Goal: Information Seeking & Learning: Find specific fact

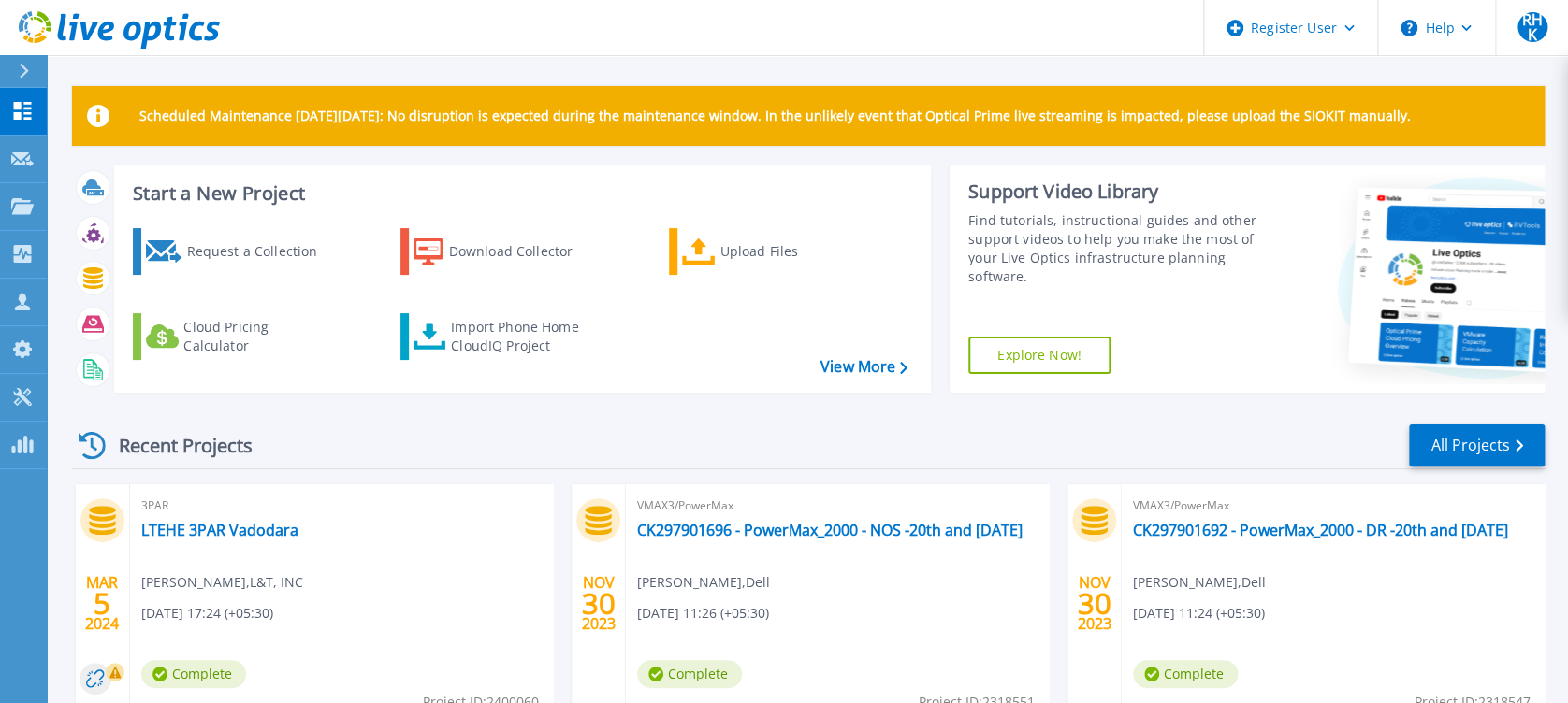
click at [3, 62] on button at bounding box center [23, 72] width 47 height 33
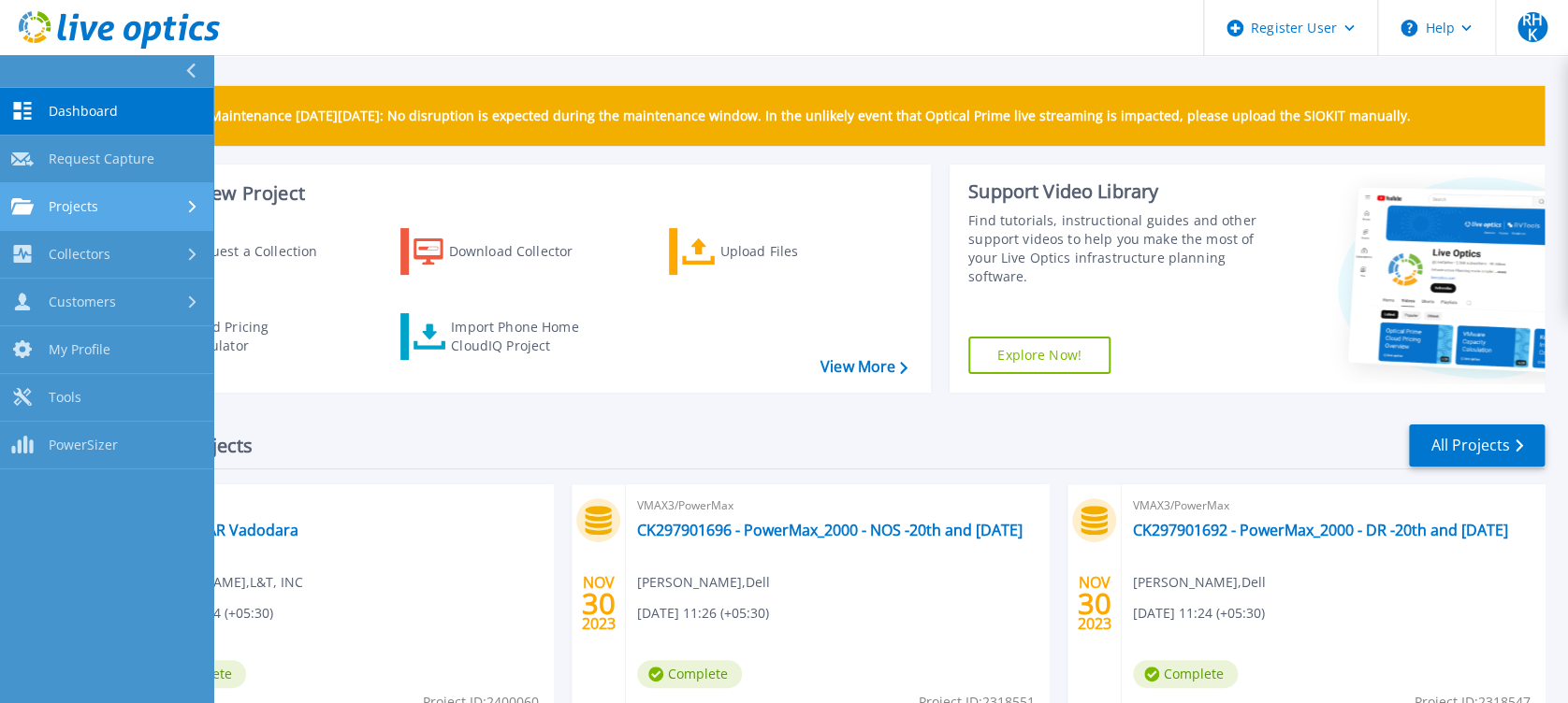
click at [127, 218] on link "Projects Projects" at bounding box center [106, 207] width 214 height 48
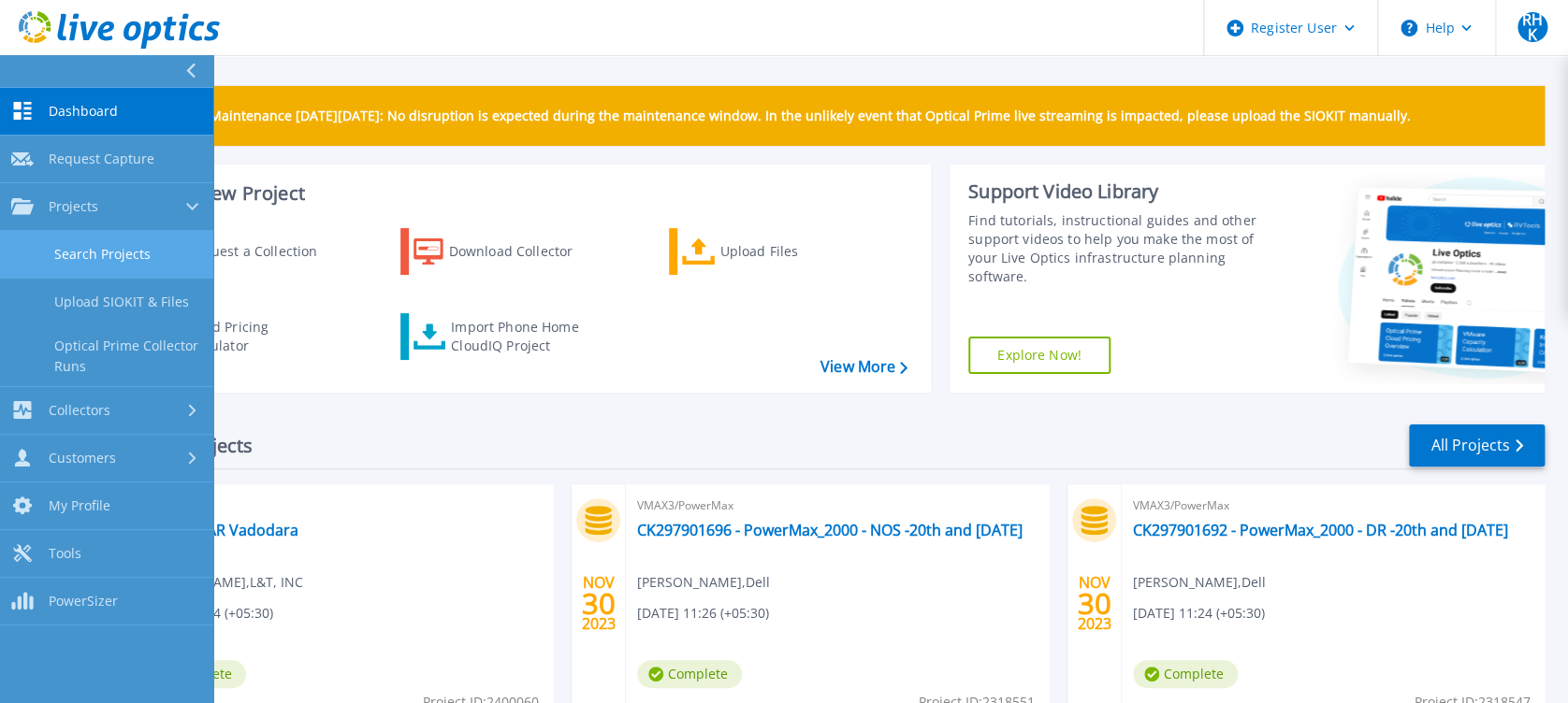
click at [152, 245] on link "Search Projects" at bounding box center [106, 254] width 214 height 48
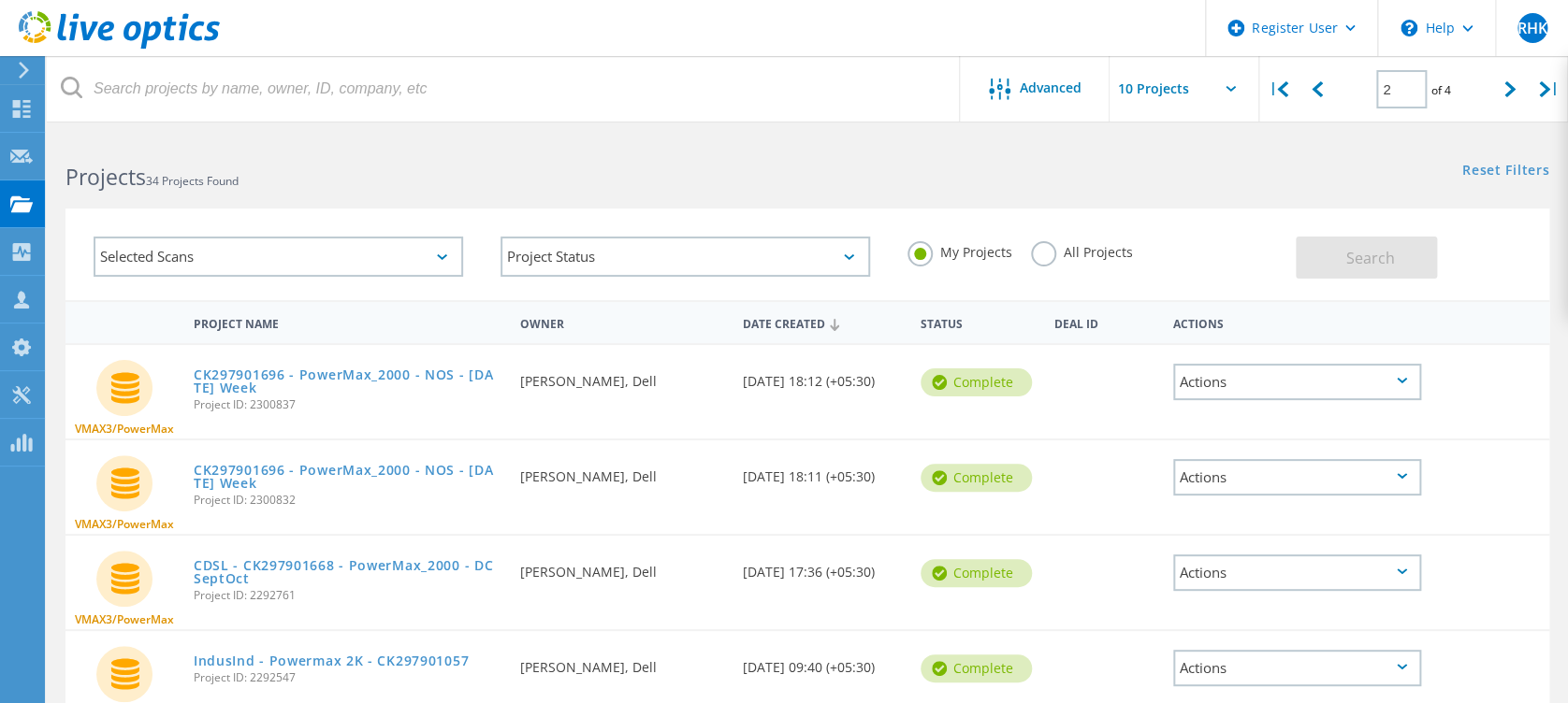
click at [235, 175] on span "34 Projects Found" at bounding box center [192, 180] width 93 height 16
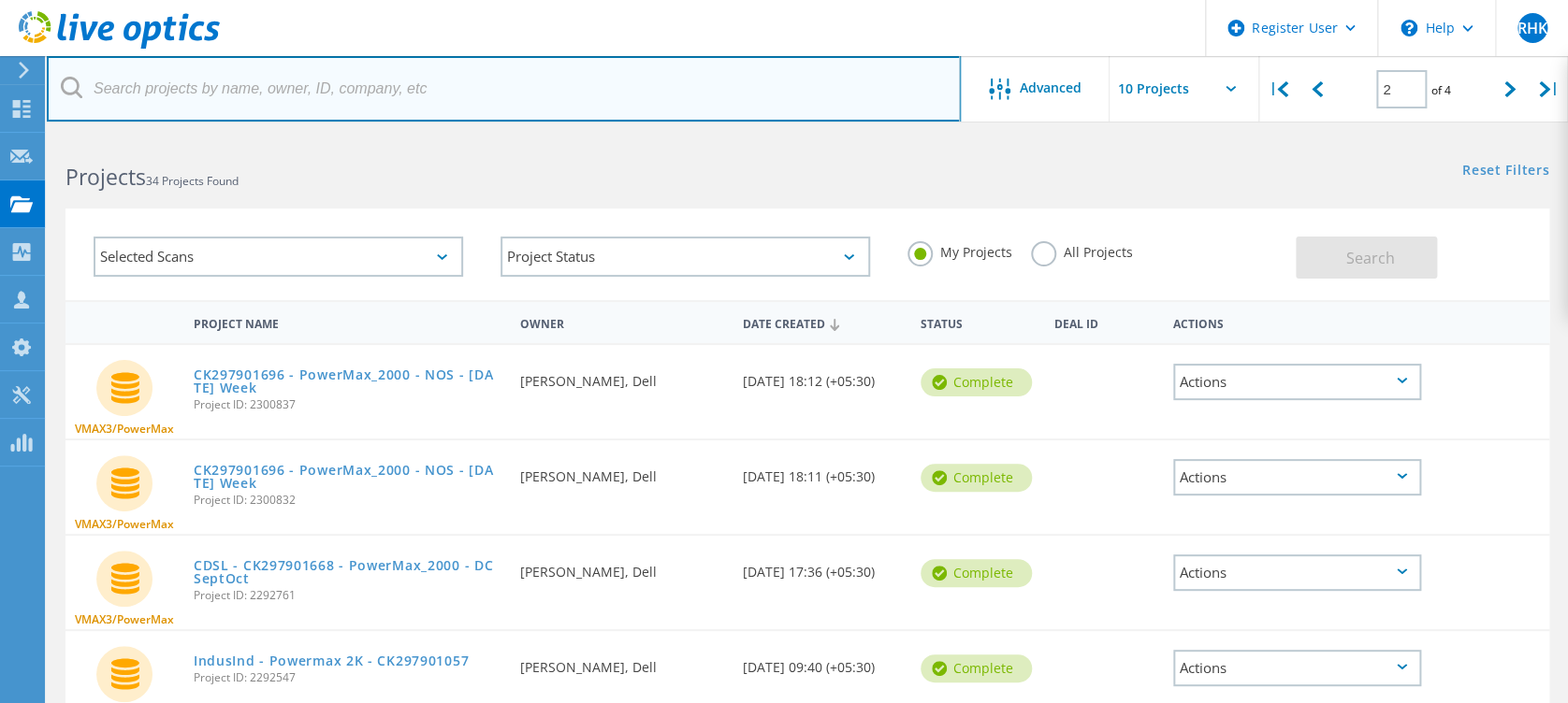
click at [474, 118] on input "text" at bounding box center [503, 89] width 914 height 65
paste input "3055468"
type input "3055468"
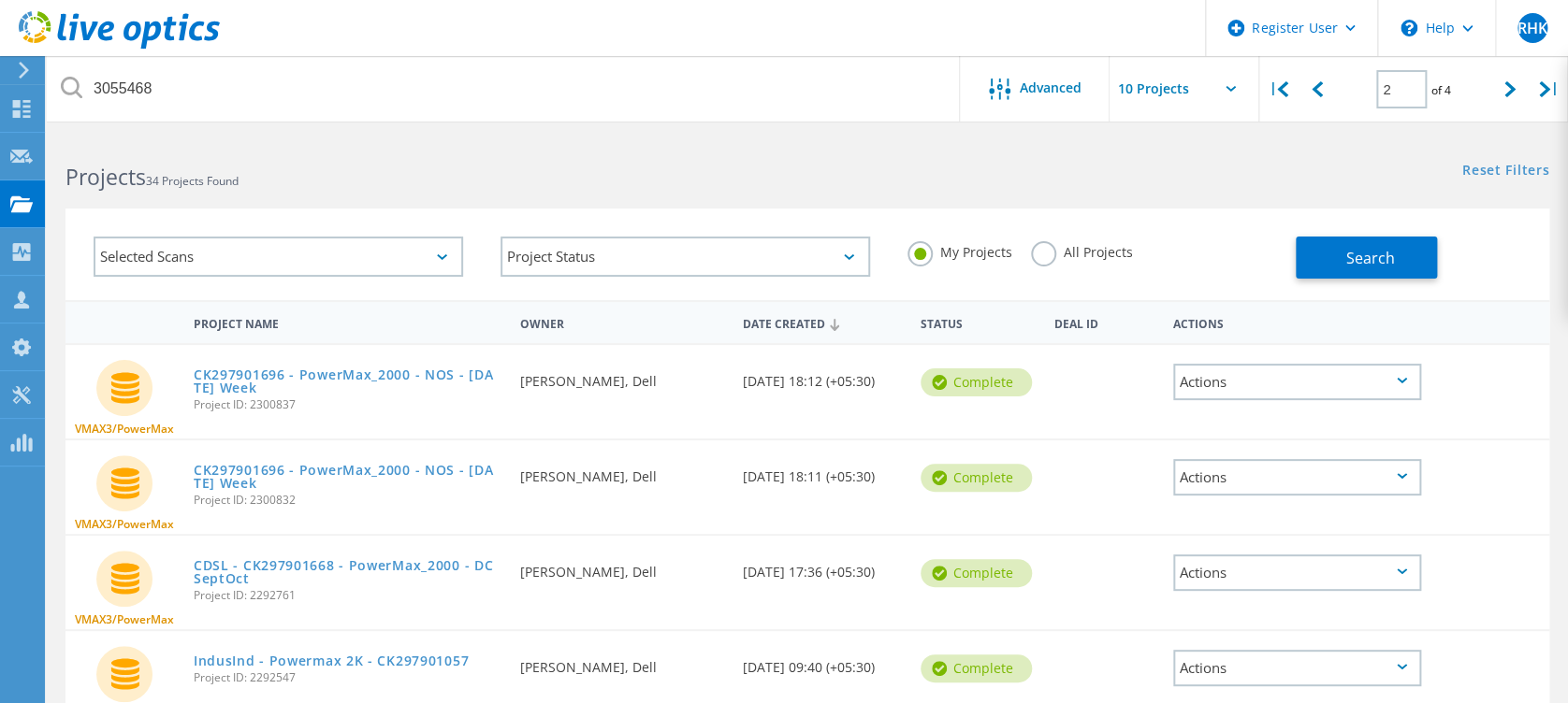
click at [1059, 240] on div "My Projects All Projects" at bounding box center [1091, 253] width 407 height 69
click at [1049, 246] on label "All Projects" at bounding box center [1081, 251] width 102 height 18
click at [0, 0] on input "All Projects" at bounding box center [0, 0] width 0 height 0
click at [1349, 261] on span "Search" at bounding box center [1370, 257] width 49 height 20
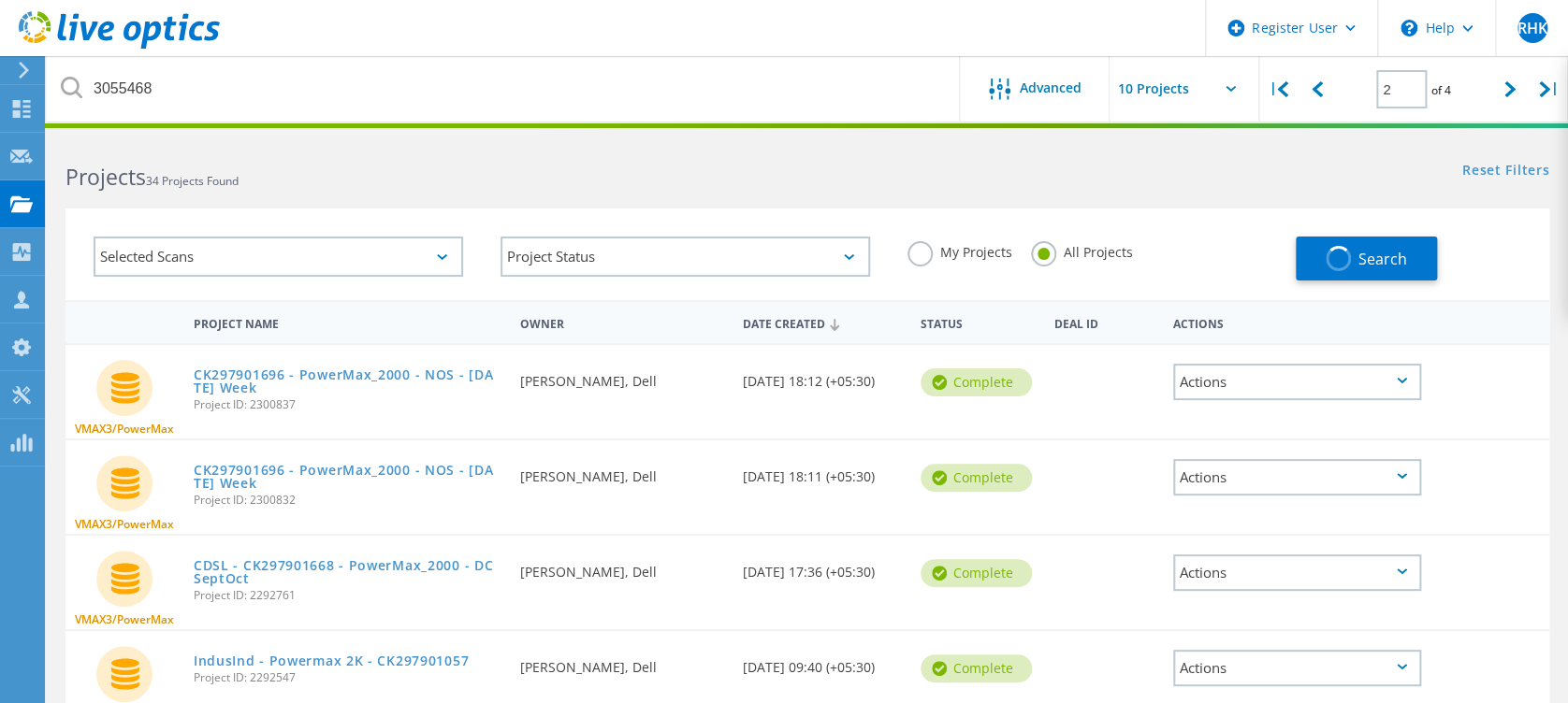
type input "1"
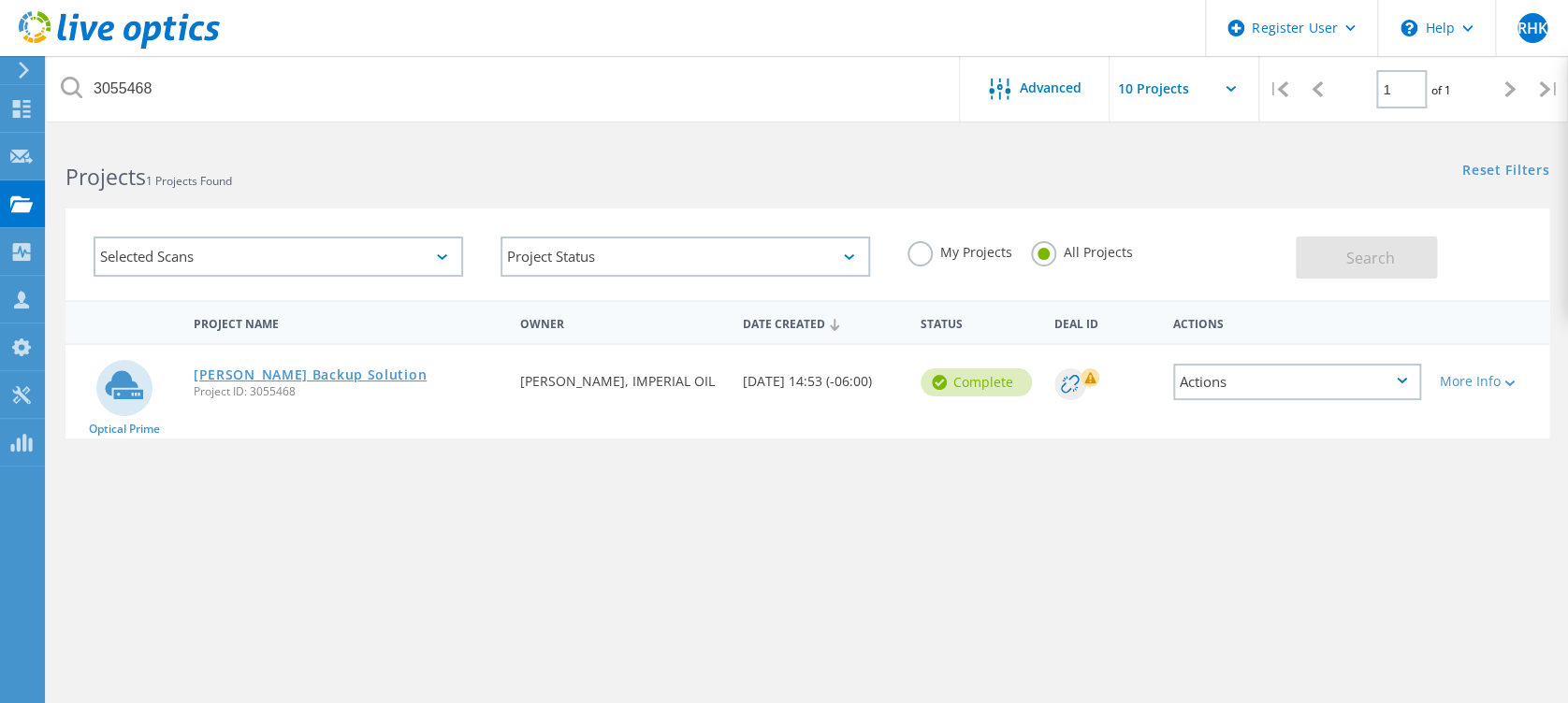
click at [312, 369] on link "[PERSON_NAME] Backup Solution" at bounding box center [310, 374] width 233 height 13
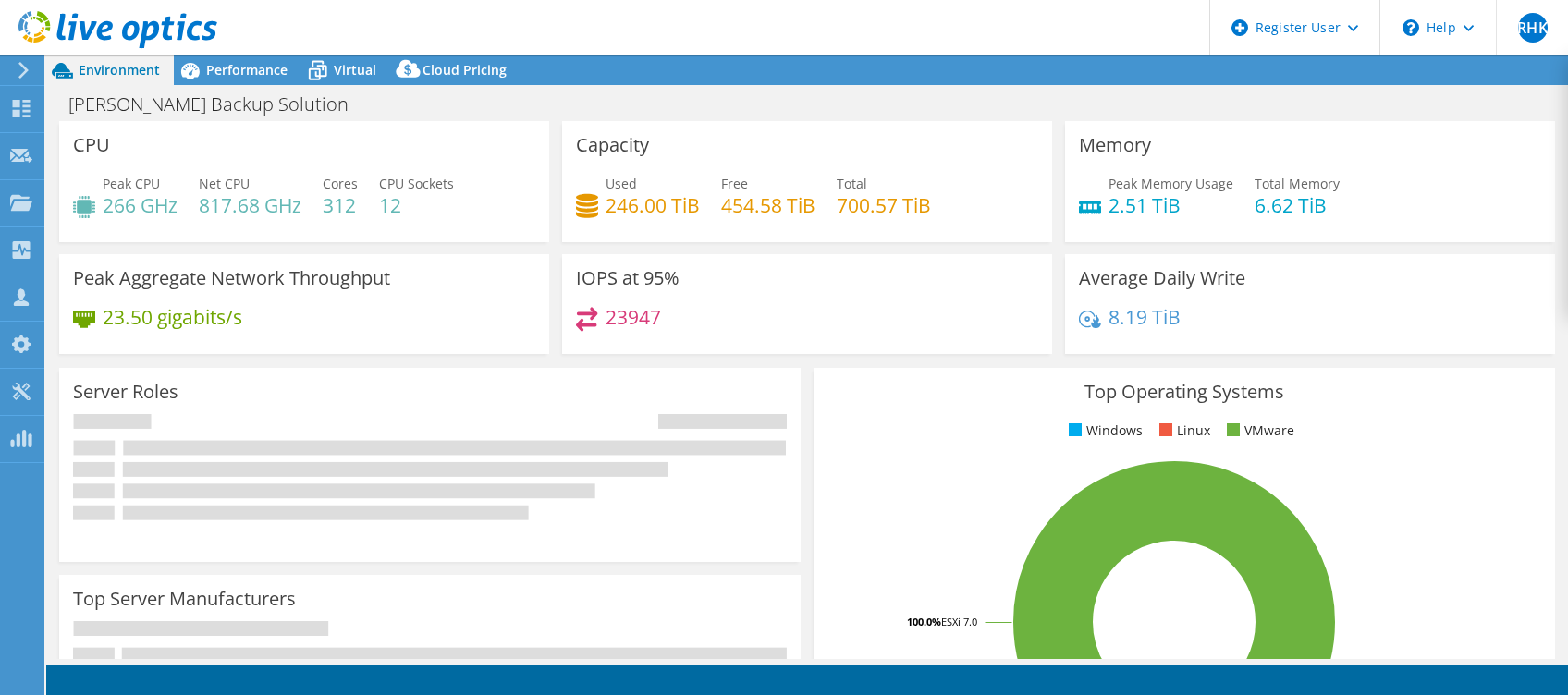
select select "USD"
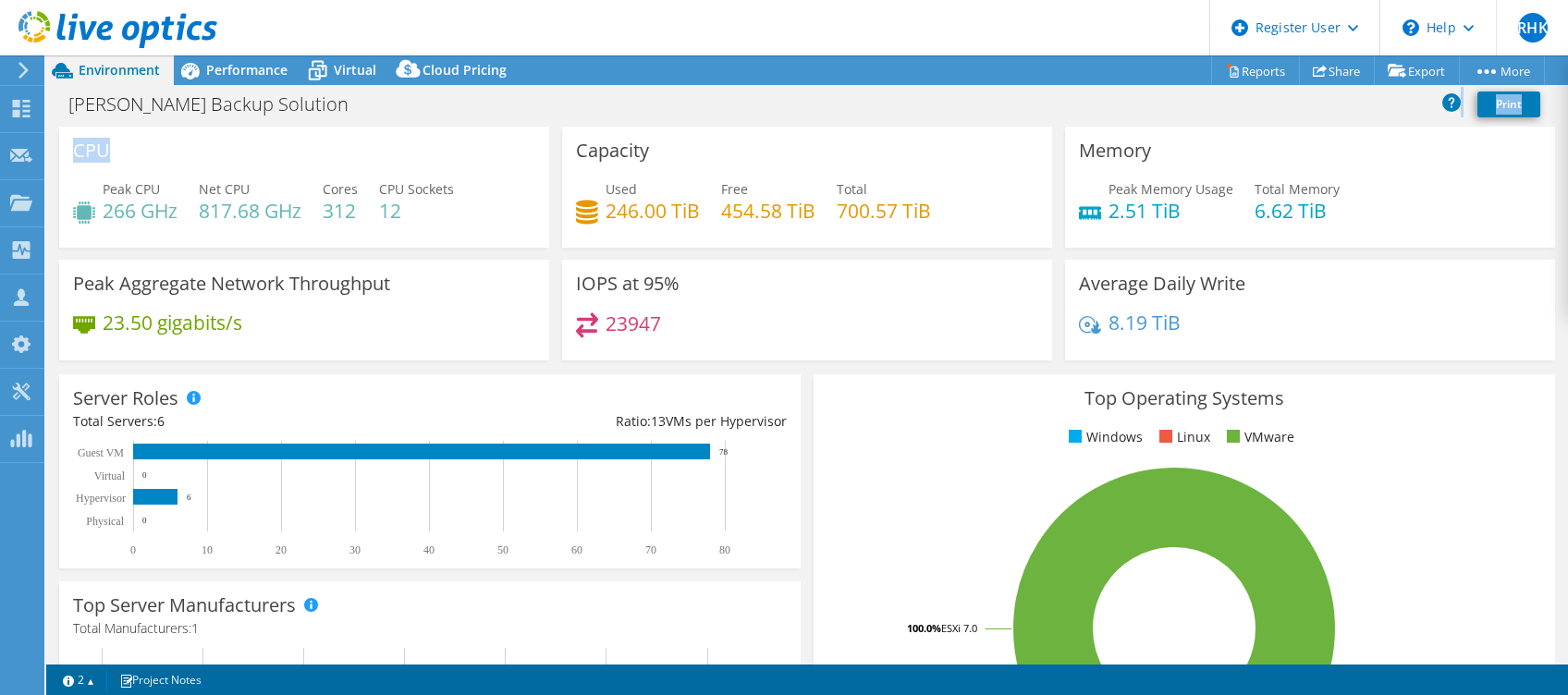
drag, startPoint x: 442, startPoint y: 116, endPoint x: 477, endPoint y: -128, distance: 246.5
click at [477, 0] on html "RHK Dell User Raksha H Kamath Raksha_h.Kamath@Dell.com Dell My Profile Log Out …" at bounding box center [784, 347] width 1568 height 695
drag, startPoint x: 477, startPoint y: -128, endPoint x: 874, endPoint y: 94, distance: 454.9
click at [874, 94] on div "Kearl Backup Solution Print" at bounding box center [807, 103] width 1522 height 34
drag, startPoint x: 102, startPoint y: 211, endPoint x: 133, endPoint y: 213, distance: 31.1
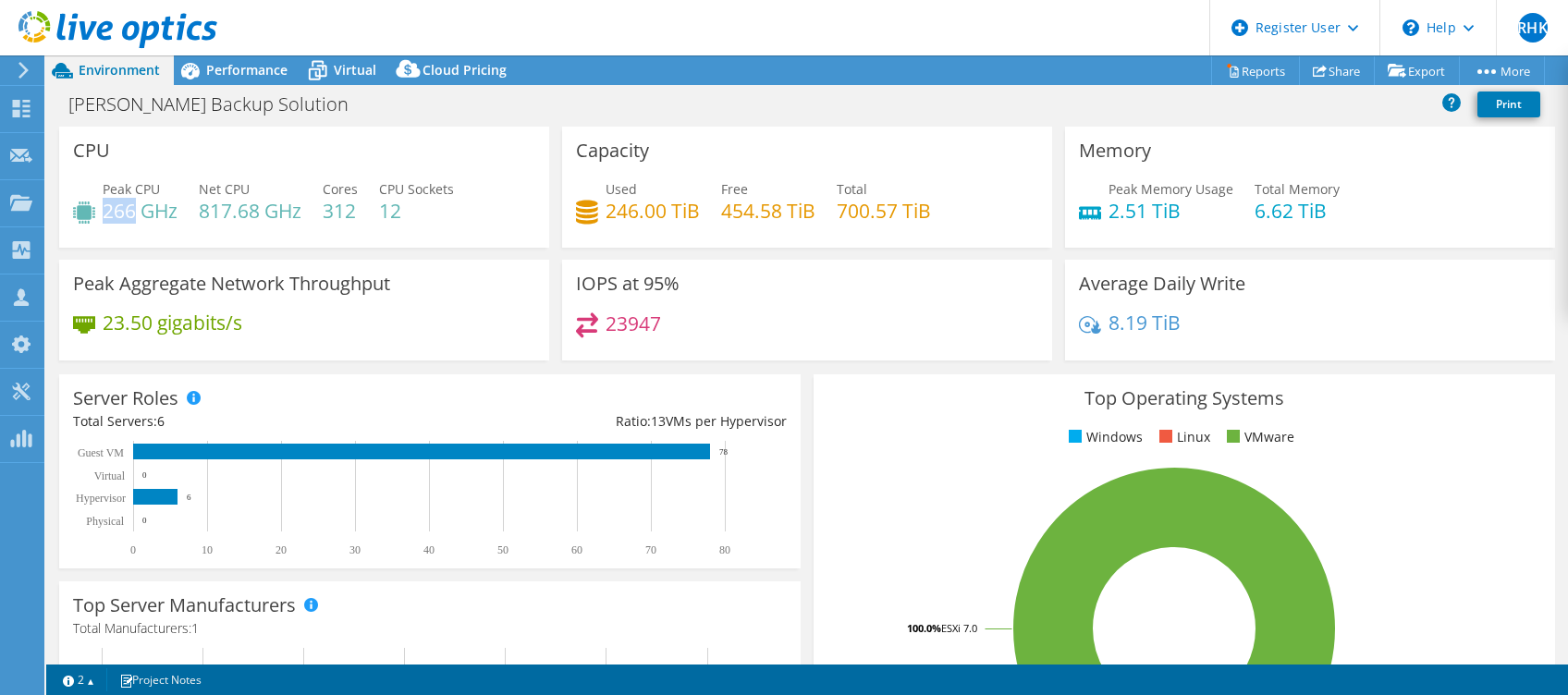
click at [133, 213] on h4 "266 GHz" at bounding box center [140, 210] width 75 height 20
drag, startPoint x: 133, startPoint y: 213, endPoint x: 279, endPoint y: 244, distance: 149.3
click at [279, 244] on div "CPU Peak CPU 266 GHz Net CPU 817.68 GHz Cores 312 CPU Sockets 12" at bounding box center [304, 187] width 490 height 121
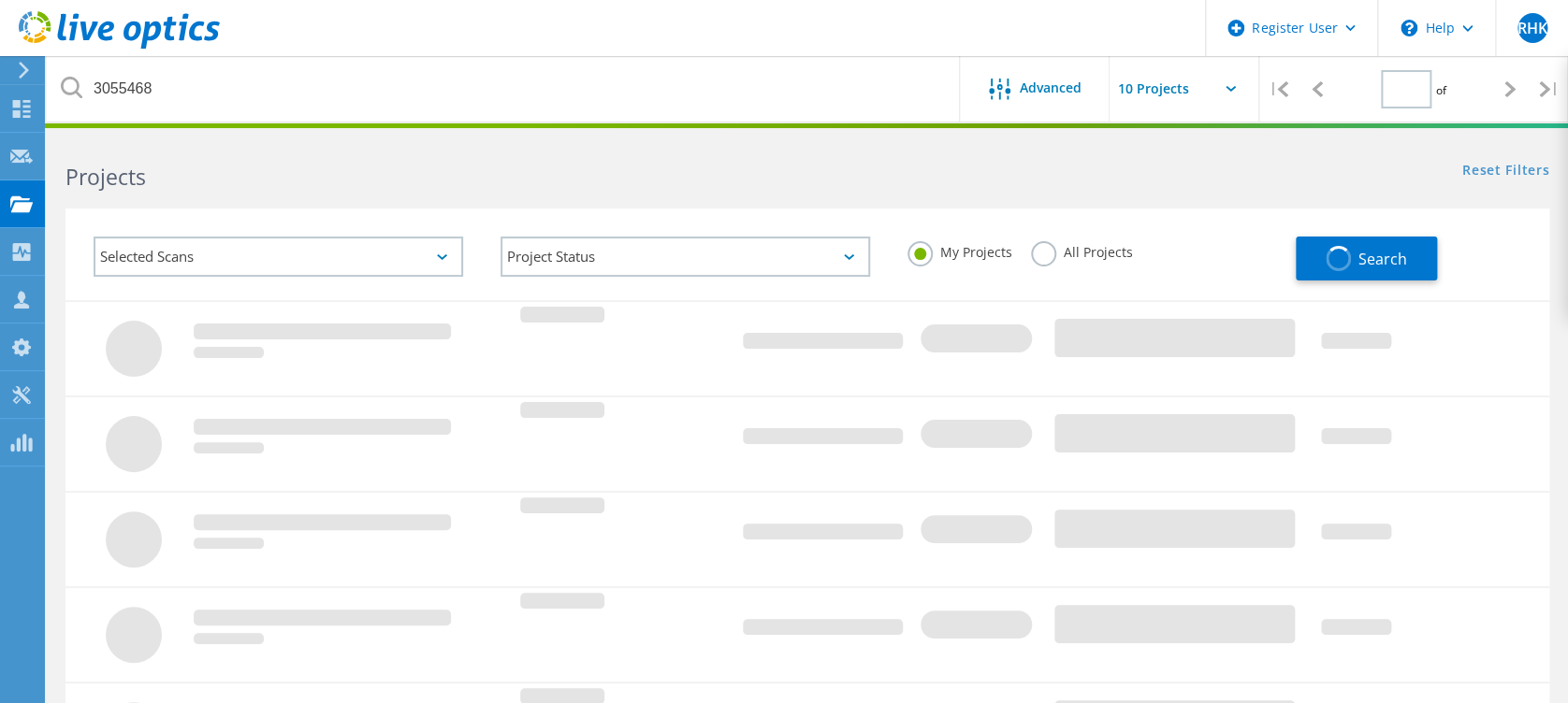
type input "1"
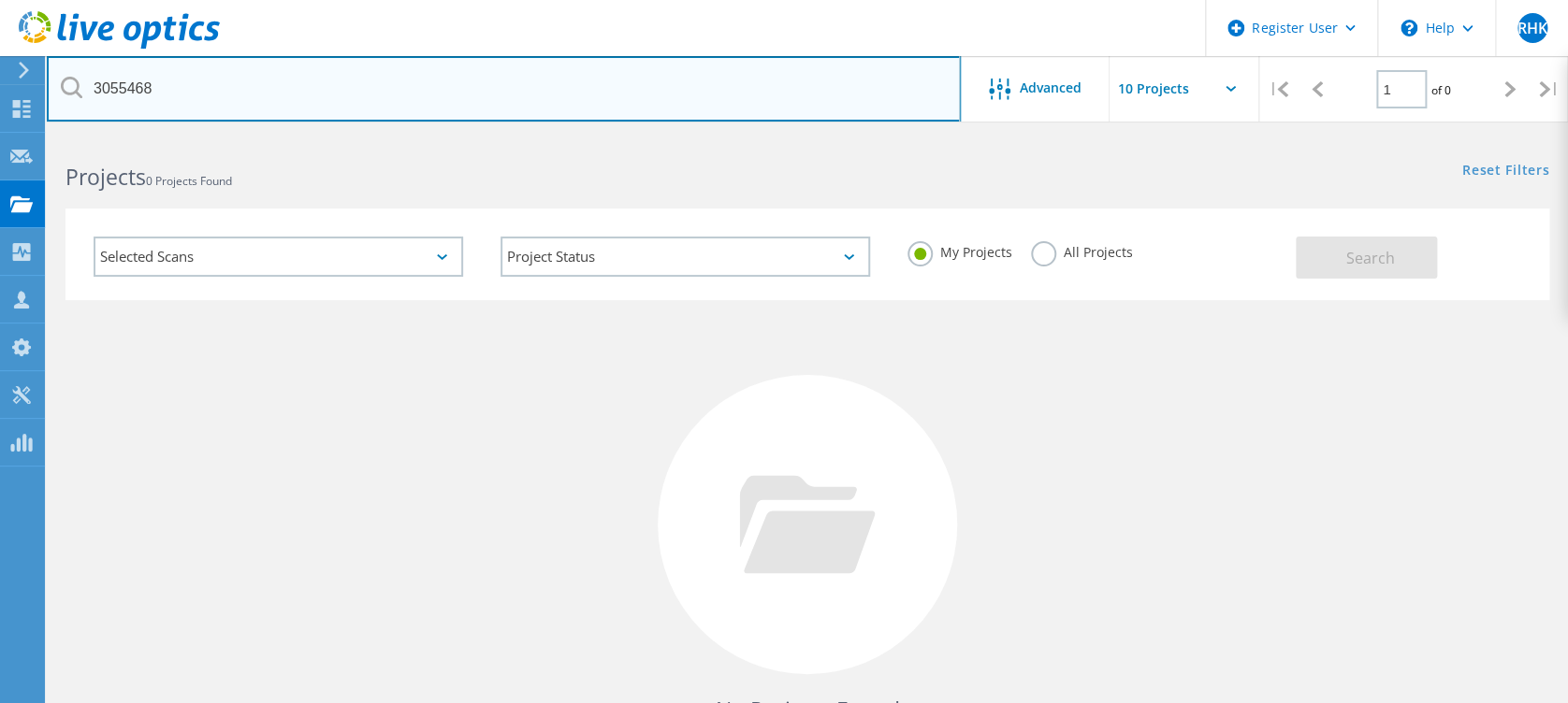
drag, startPoint x: 484, startPoint y: 90, endPoint x: 6, endPoint y: 59, distance: 479.0
click at [6, 136] on div "Register User \n Help Explore Helpful Articles Contact Support RHK Dell User [P…" at bounding box center [784, 498] width 1568 height 725
drag, startPoint x: 237, startPoint y: 86, endPoint x: 45, endPoint y: 98, distance: 192.4
click at [45, 136] on div "Register User \n Help Explore Helpful Articles Contact Support RHK Dell User [P…" at bounding box center [784, 498] width 1568 height 725
click at [290, 62] on input "3055468" at bounding box center [503, 89] width 914 height 65
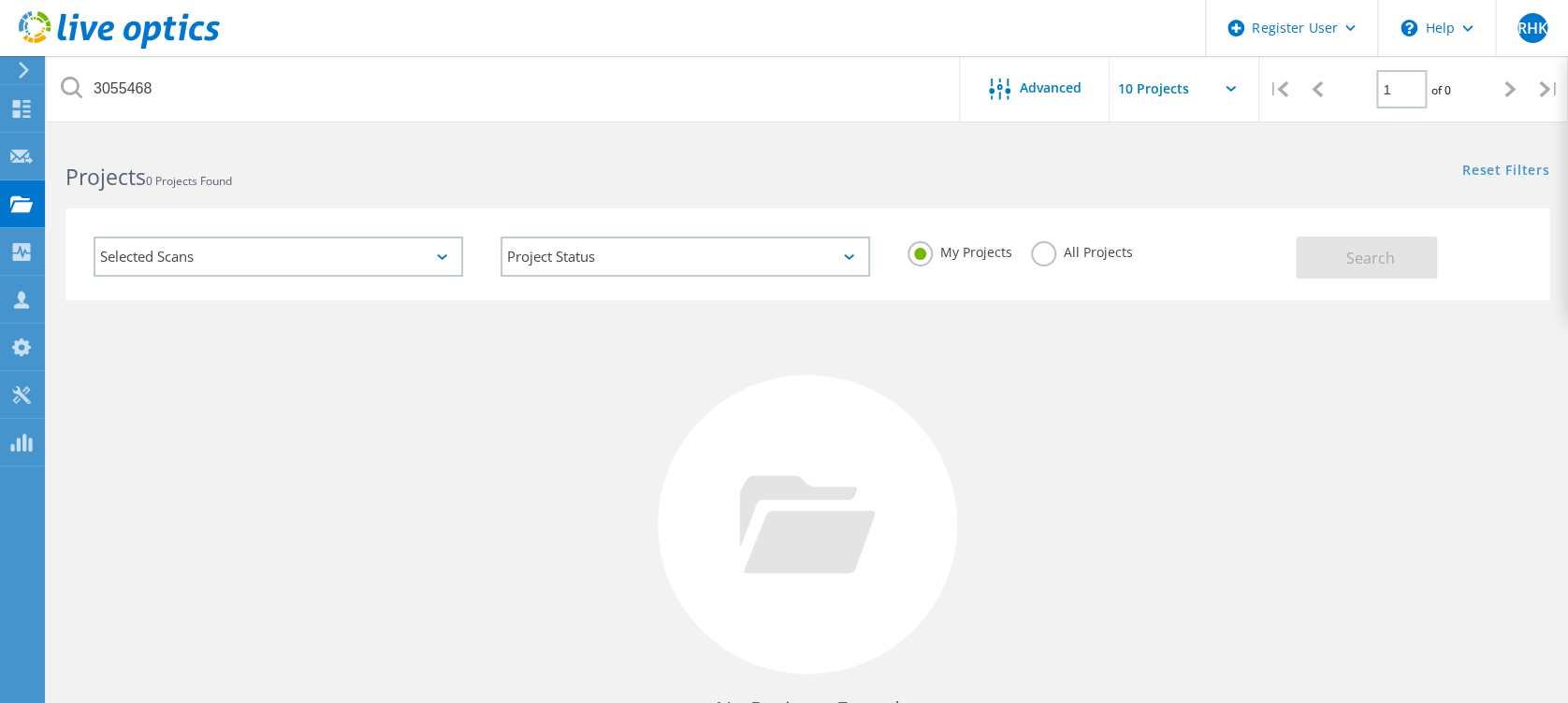
click at [1305, 195] on div "Selected Scans Project Status In Progress Complete Published Anonymous Archived…" at bounding box center [807, 243] width 1521 height 115
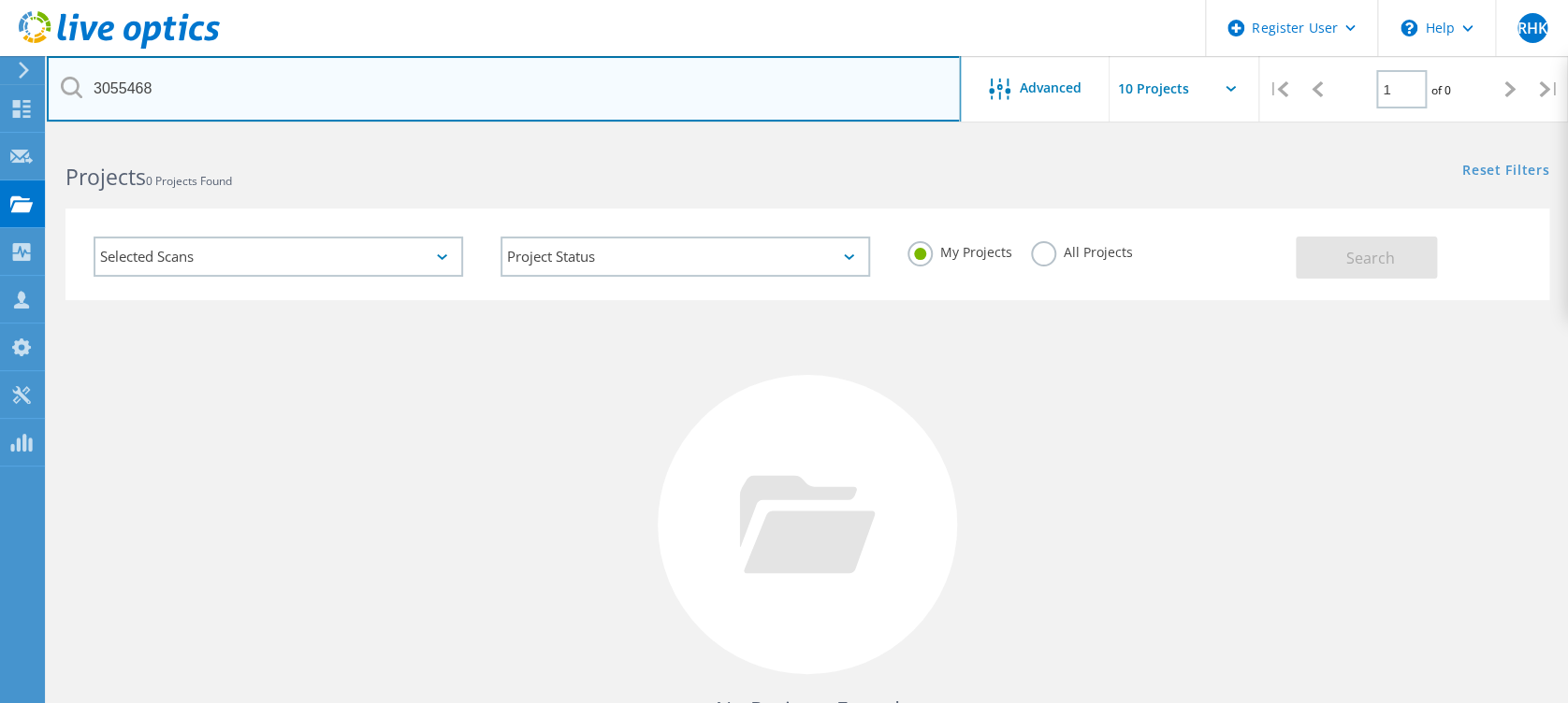
click at [542, 88] on input "3055468" at bounding box center [503, 89] width 914 height 65
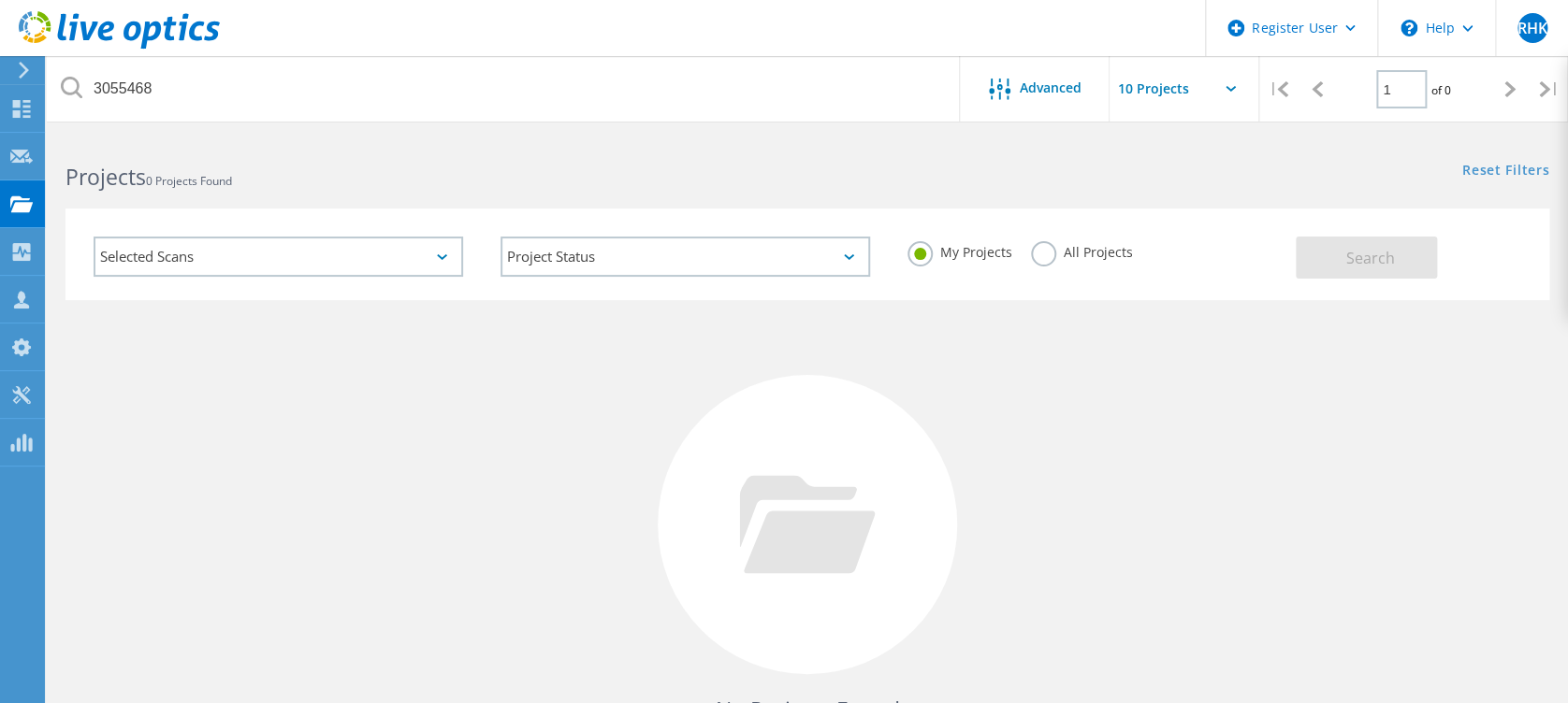
click at [827, 397] on div at bounding box center [806, 525] width 299 height 299
click at [1045, 224] on div "My Projects All Projects" at bounding box center [1091, 253] width 407 height 69
click at [1047, 245] on label "All Projects" at bounding box center [1081, 251] width 102 height 18
click at [0, 0] on input "All Projects" at bounding box center [0, 0] width 0 height 0
click at [1444, 262] on div "Search" at bounding box center [1418, 249] width 244 height 60
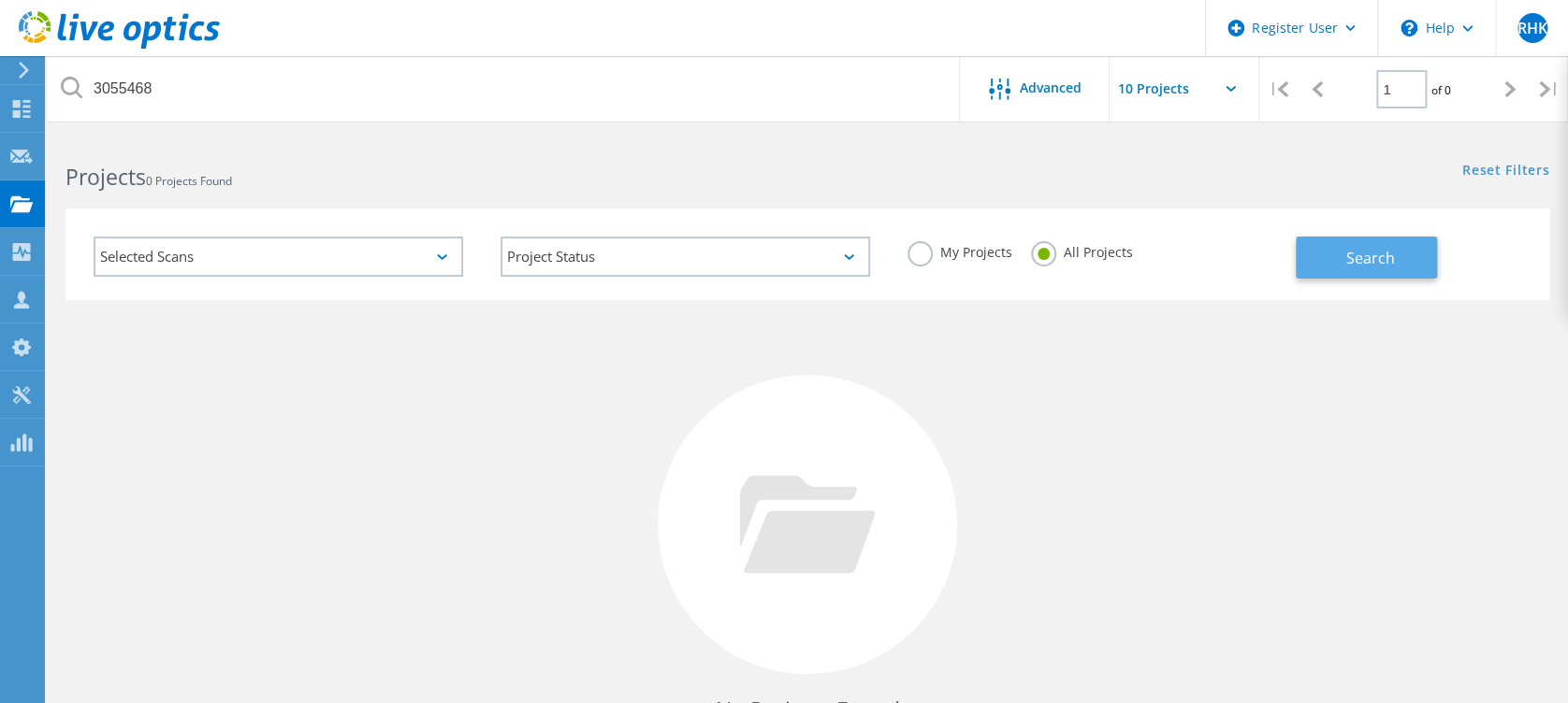
click at [1422, 262] on button "Search" at bounding box center [1366, 257] width 141 height 42
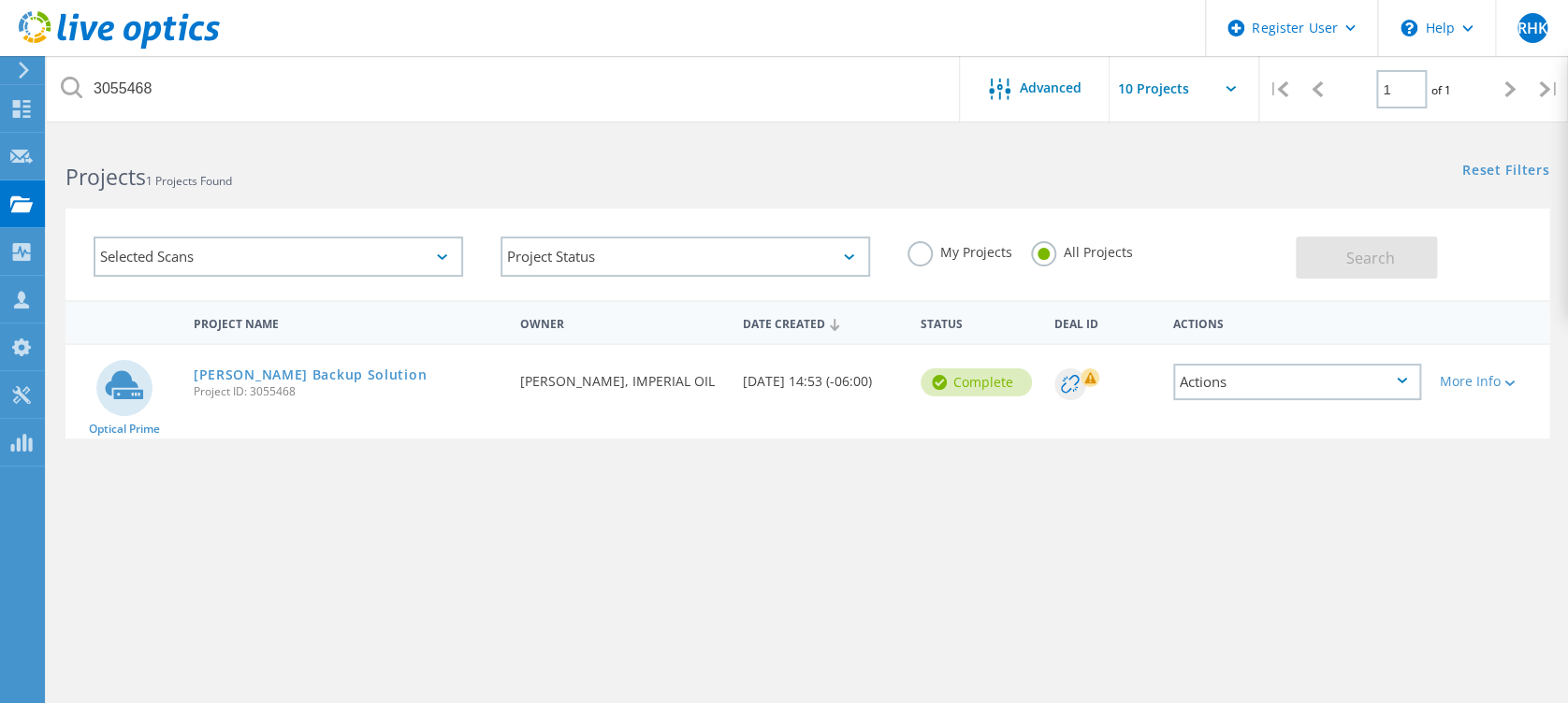
click at [1092, 626] on div "Project Name Owner Date Created Status Deal Id Actions Optical Prime [PERSON_NA…" at bounding box center [806, 543] width 1483 height 487
